Goal: Find specific page/section: Find specific page/section

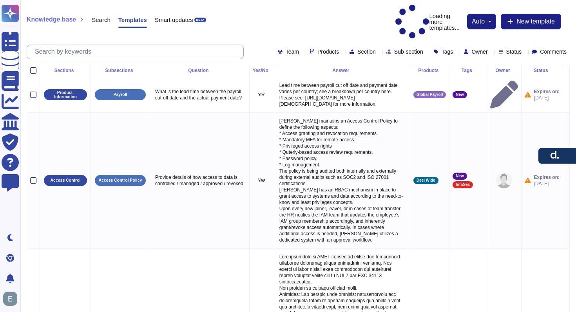
click at [87, 45] on input "text" at bounding box center [137, 52] width 212 height 14
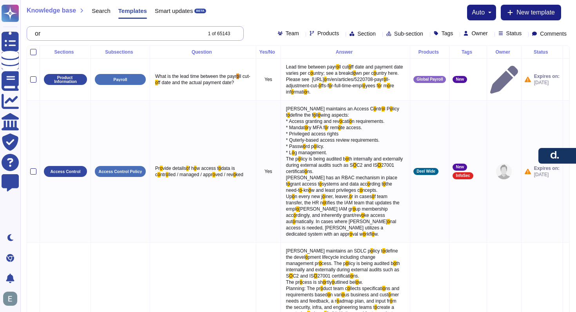
type input "o"
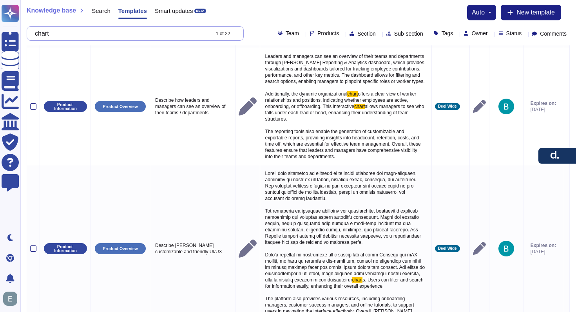
scroll to position [767, 0]
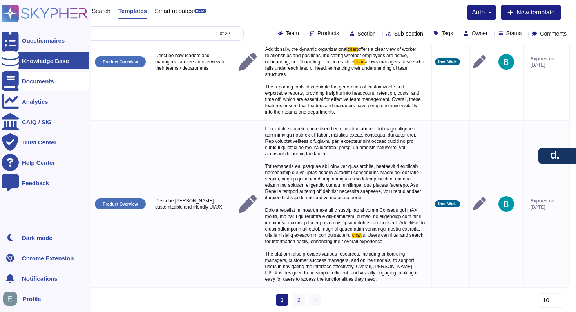
type input "chart"
click at [18, 83] on div at bounding box center [10, 80] width 17 height 17
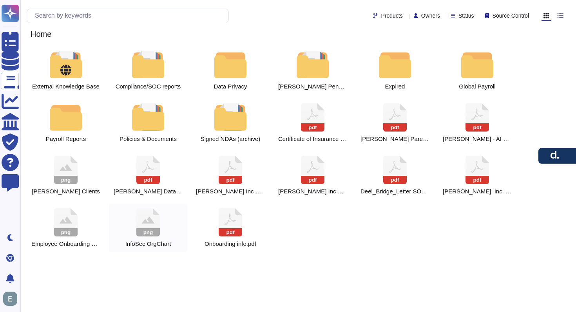
click at [147, 225] on icon at bounding box center [148, 222] width 24 height 28
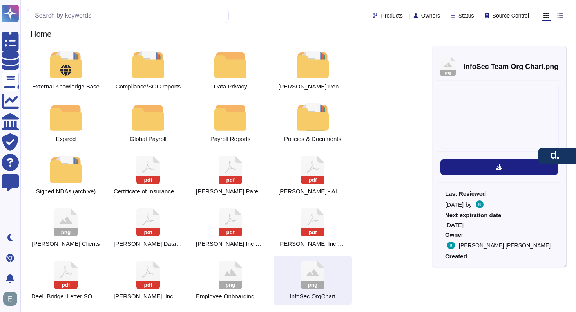
click at [147, 225] on icon at bounding box center [148, 222] width 24 height 28
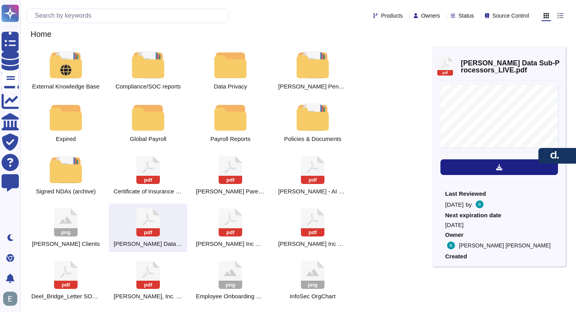
click at [558, 49] on div "pdf [PERSON_NAME] Data Sub-Processors_LIVE.pdf [PERSON_NAME] Data Sub-Processor…" at bounding box center [499, 156] width 133 height 221
click at [561, 54] on icon at bounding box center [561, 54] width 0 height 0
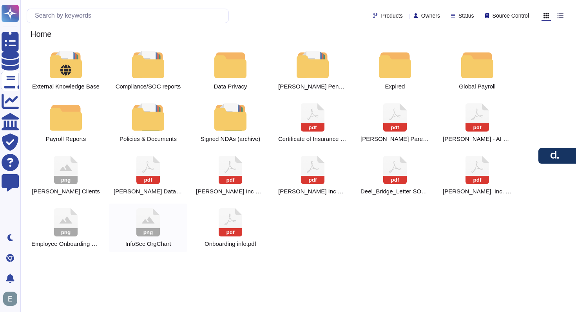
click at [153, 225] on icon at bounding box center [148, 222] width 24 height 28
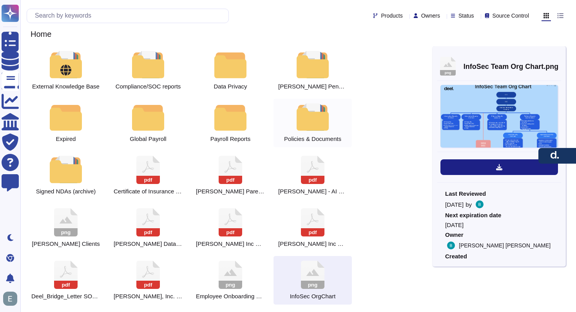
click at [305, 121] on div at bounding box center [312, 116] width 34 height 27
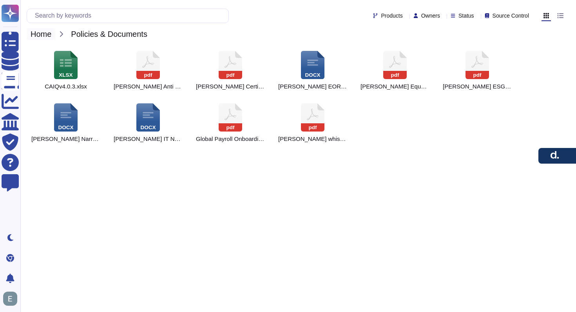
click at [37, 33] on span "Home" at bounding box center [41, 34] width 29 height 12
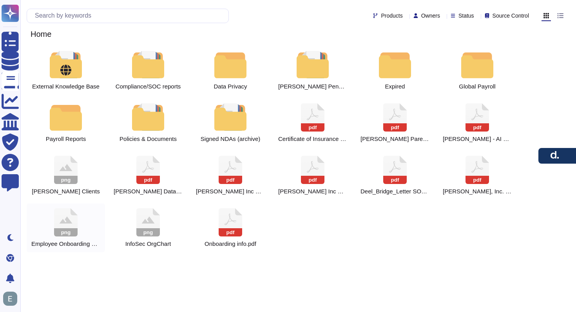
click at [88, 229] on div "png Employee Onboarding action:owner.png" at bounding box center [66, 228] width 78 height 49
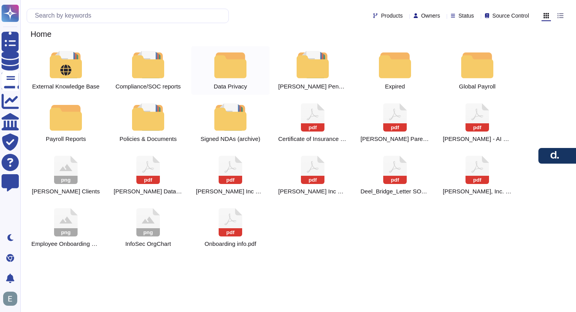
click at [215, 72] on div at bounding box center [230, 64] width 34 height 27
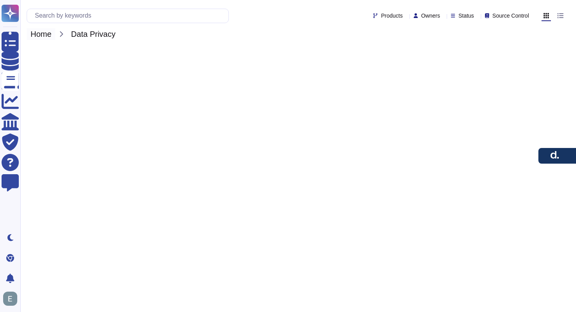
click at [33, 36] on span "Home" at bounding box center [41, 34] width 29 height 12
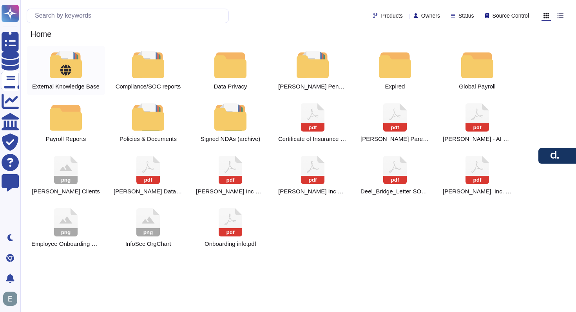
click at [61, 63] on div at bounding box center [66, 64] width 34 height 27
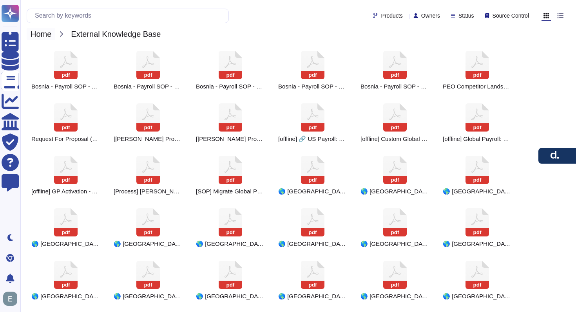
click at [38, 35] on span "Home" at bounding box center [41, 34] width 29 height 12
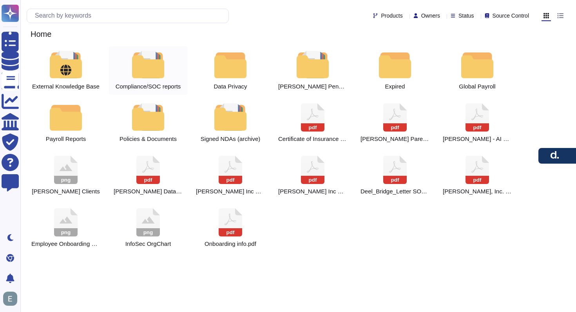
click at [149, 68] on div at bounding box center [148, 64] width 34 height 27
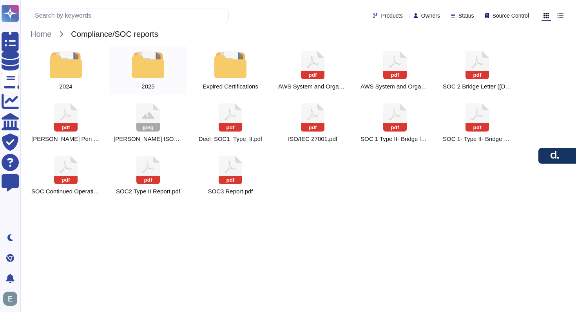
click at [157, 66] on div at bounding box center [148, 64] width 34 height 27
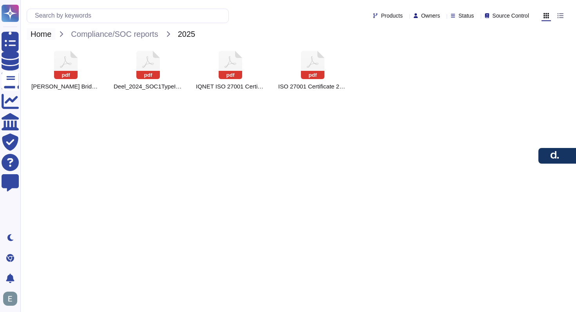
click at [42, 33] on span "Home" at bounding box center [41, 34] width 29 height 12
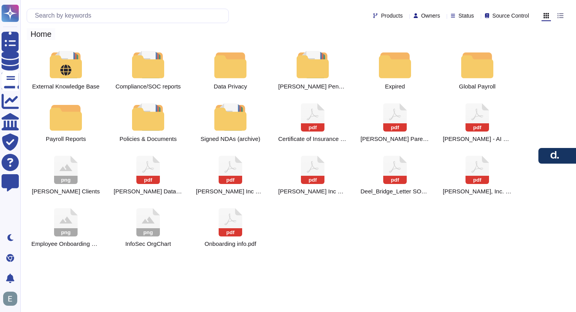
click at [35, 34] on span "Home" at bounding box center [41, 34] width 29 height 12
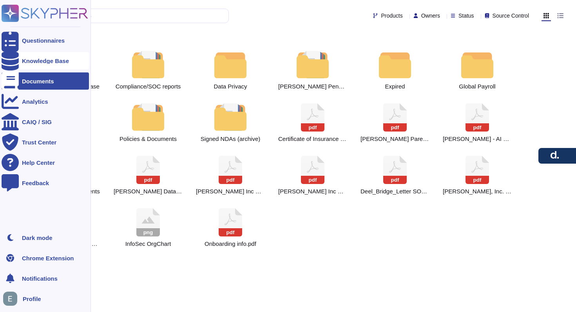
click at [9, 62] on icon at bounding box center [10, 61] width 17 height 20
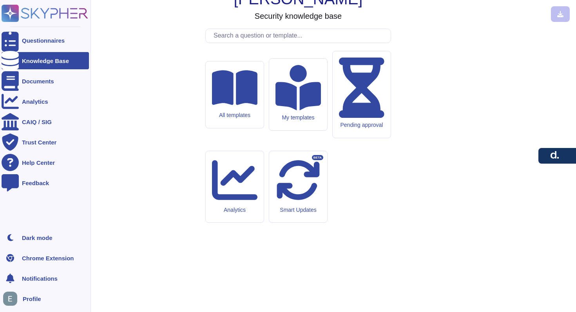
click at [14, 90] on ul "Questionnaires Knowledge Base Documents Analytics CAIQ / SIG Trust Center Help …" at bounding box center [45, 128] width 87 height 193
click at [18, 82] on div at bounding box center [10, 80] width 17 height 17
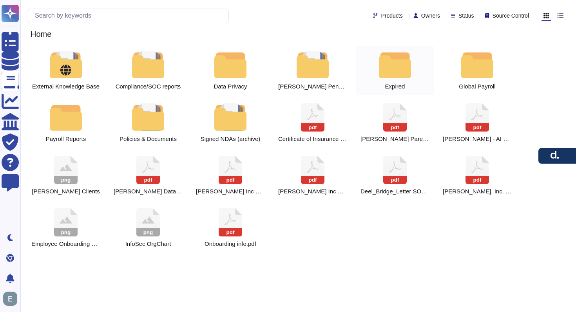
click at [400, 62] on div at bounding box center [395, 64] width 34 height 27
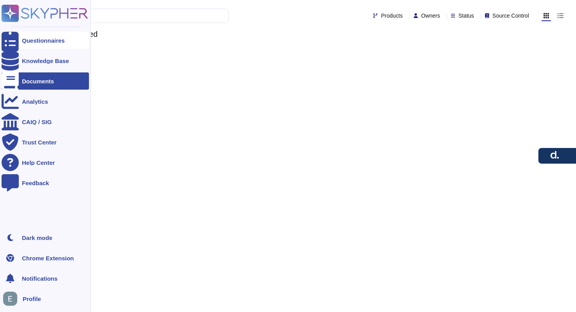
click at [18, 38] on div at bounding box center [10, 40] width 17 height 17
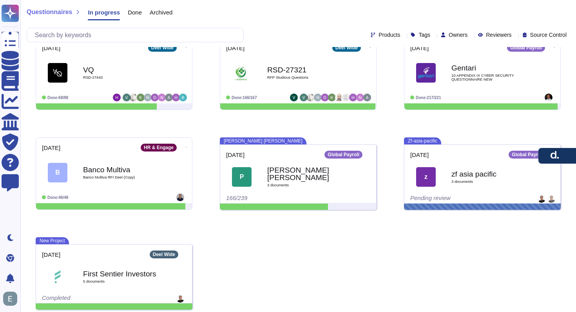
scroll to position [219, 0]
